Goal: Transaction & Acquisition: Download file/media

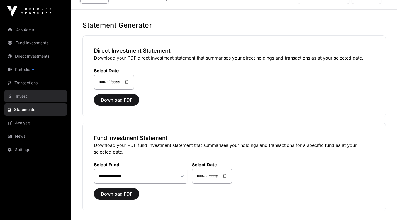
scroll to position [13, 0]
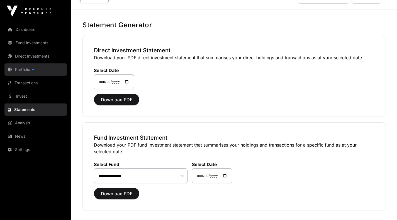
click at [26, 74] on link "Portfolio" at bounding box center [35, 69] width 62 height 12
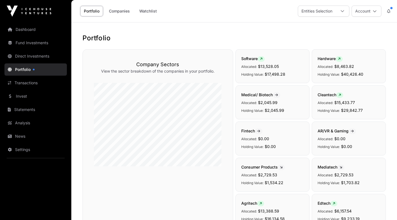
click at [32, 59] on link "Direct Investments" at bounding box center [35, 56] width 62 height 12
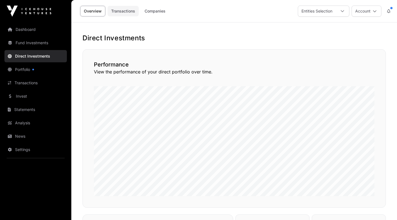
click at [117, 10] on link "Transactions" at bounding box center [122, 11] width 31 height 11
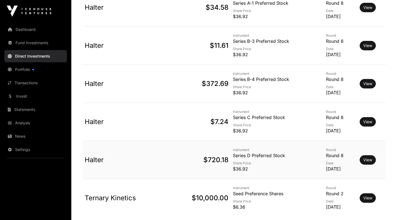
scroll to position [343, 0]
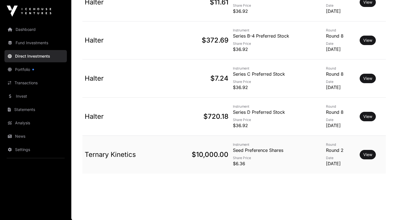
click at [202, 155] on p "$10,000.00" at bounding box center [199, 154] width 58 height 9
click at [368, 155] on link "View" at bounding box center [367, 155] width 9 height 6
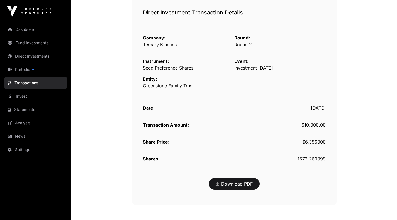
scroll to position [74, 0]
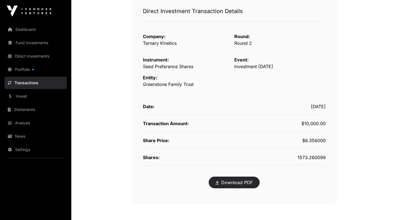
click at [242, 181] on link "Download PDF" at bounding box center [233, 182] width 37 height 7
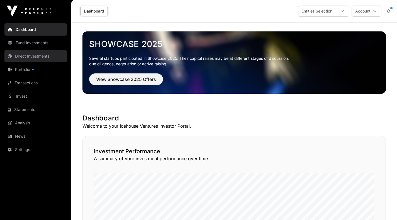
click at [32, 56] on link "Direct Investments" at bounding box center [35, 56] width 62 height 12
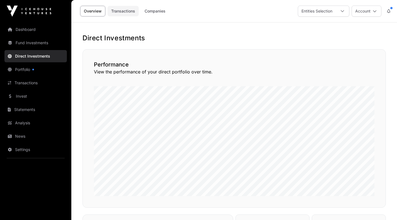
click at [123, 14] on link "Transactions" at bounding box center [122, 11] width 31 height 11
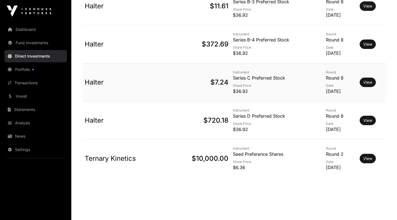
scroll to position [343, 0]
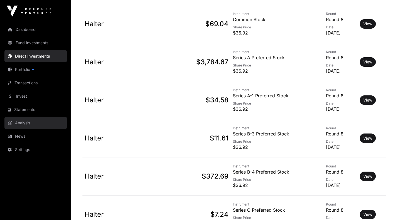
scroll to position [202, 0]
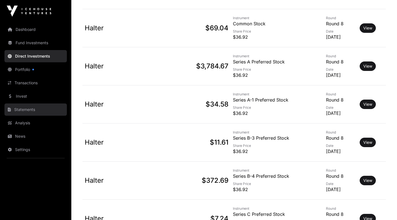
click at [30, 111] on link "Statements" at bounding box center [35, 110] width 62 height 12
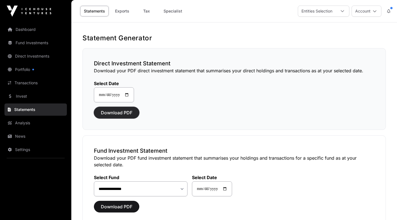
click at [114, 114] on span "Download PDF" at bounding box center [116, 112] width 31 height 7
